Goal: Task Accomplishment & Management: Use online tool/utility

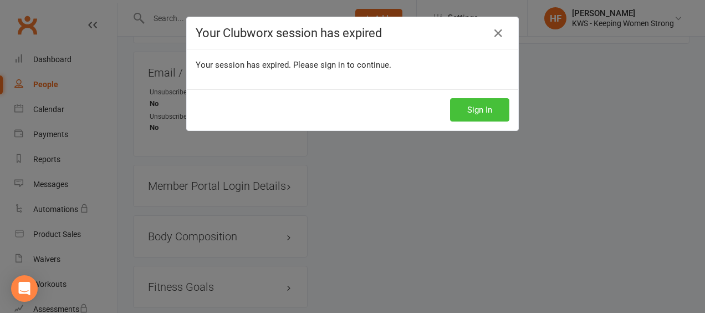
click at [474, 114] on button "Sign In" at bounding box center [479, 109] width 59 height 23
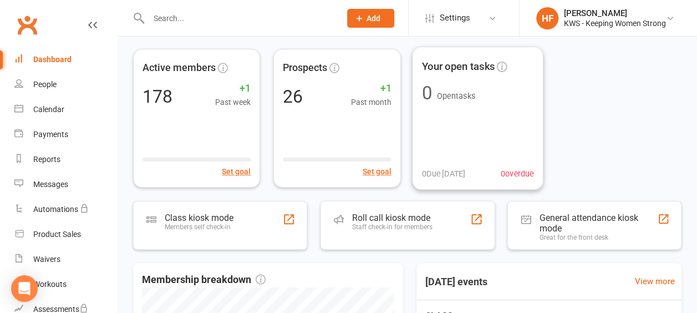
scroll to position [166, 0]
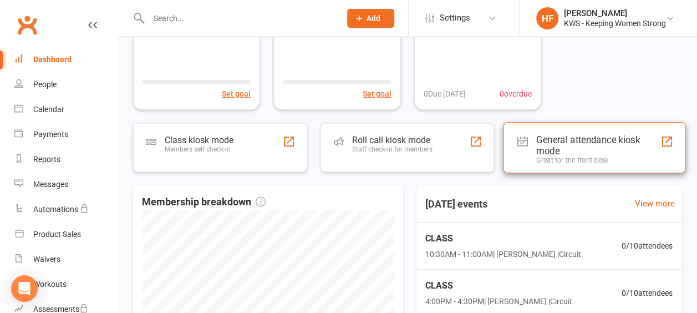
click at [555, 142] on div "General attendance kiosk mode" at bounding box center [598, 145] width 124 height 22
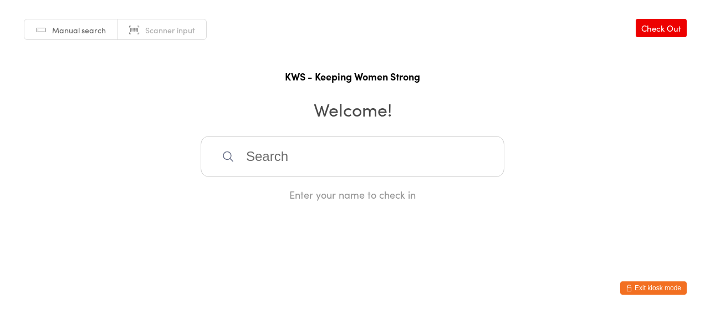
click at [272, 166] on input "search" at bounding box center [353, 156] width 304 height 41
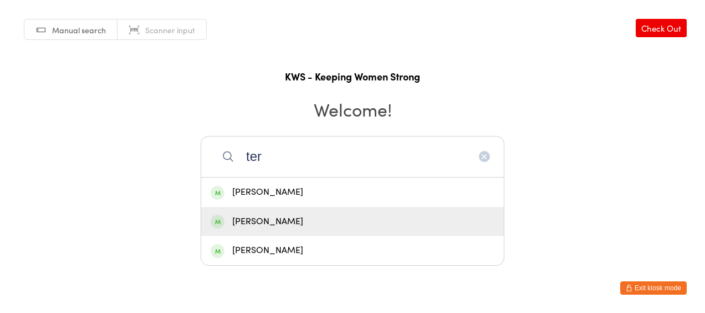
type input "ter"
click at [283, 223] on div "Teresa Fisalli" at bounding box center [353, 221] width 284 height 15
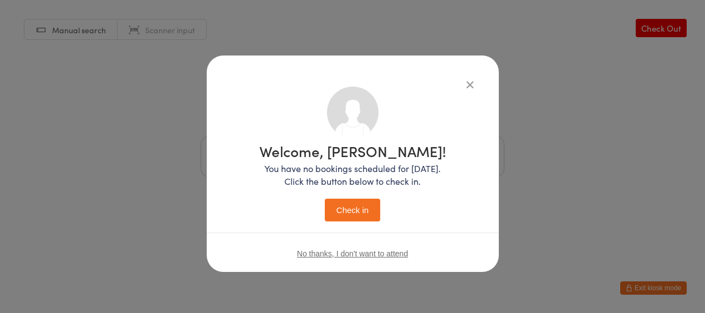
click at [360, 212] on button "Check in" at bounding box center [352, 210] width 55 height 23
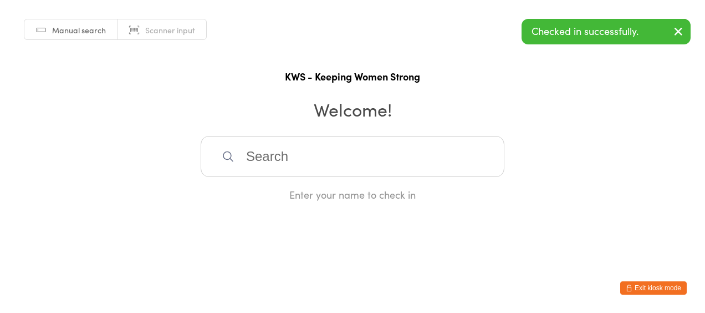
click at [645, 286] on button "Exit kiosk mode" at bounding box center [654, 287] width 67 height 13
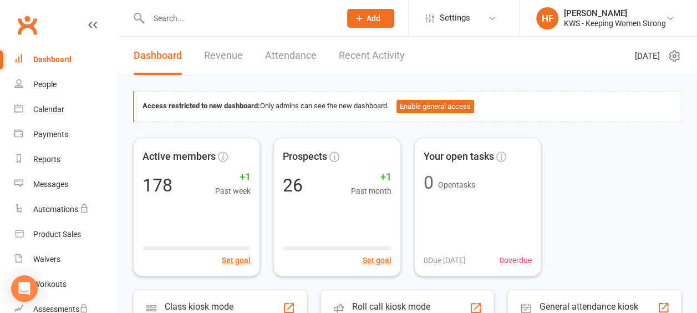
drag, startPoint x: 184, startPoint y: 22, endPoint x: 188, endPoint y: 11, distance: 11.7
click at [186, 23] on input "text" at bounding box center [238, 19] width 187 height 16
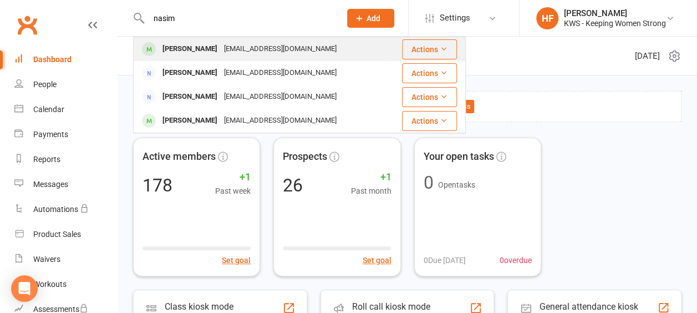
type input "nasim"
click at [205, 52] on div "Nasim Quaddus" at bounding box center [190, 49] width 62 height 16
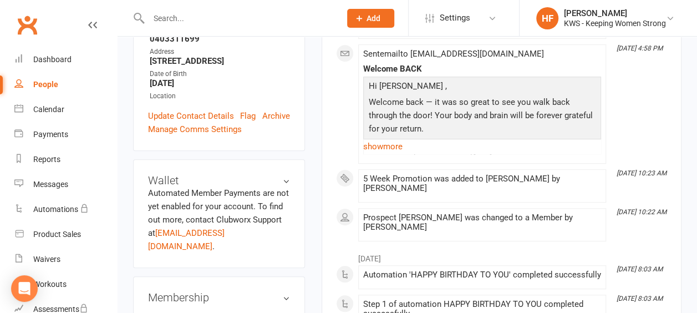
scroll to position [333, 0]
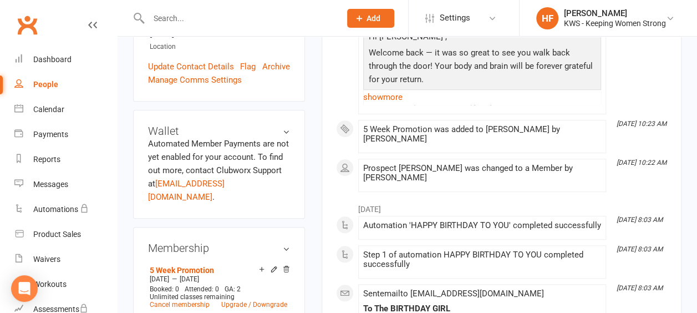
click at [191, 20] on input "text" at bounding box center [238, 19] width 187 height 16
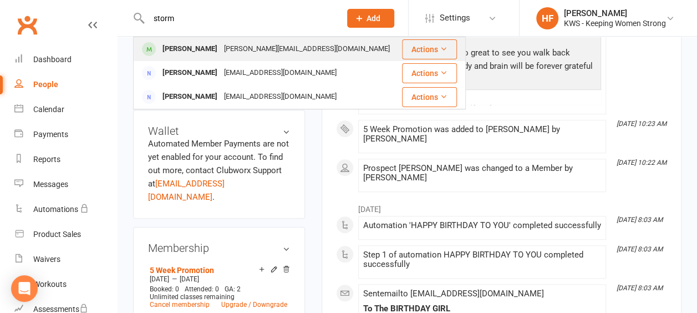
type input "storm"
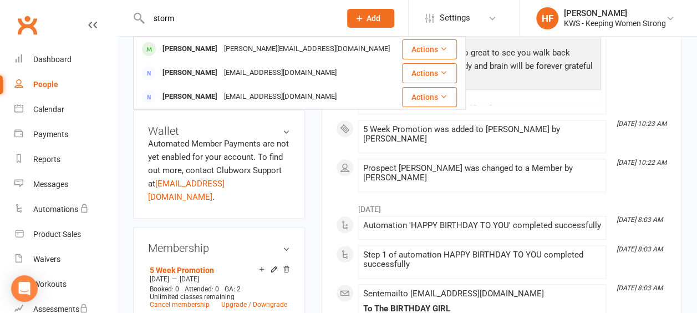
click at [221, 50] on div "[PERSON_NAME][EMAIL_ADDRESS][DOMAIN_NAME]" at bounding box center [307, 49] width 172 height 16
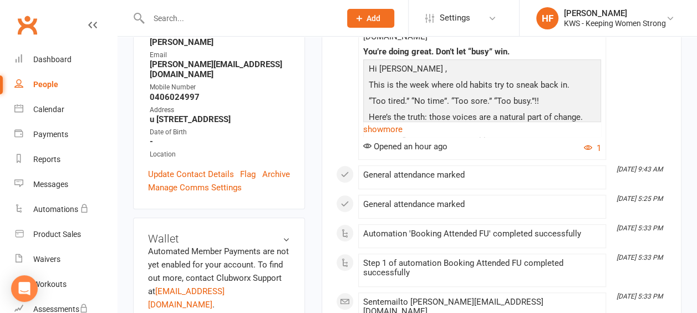
scroll to position [388, 0]
